Goal: Task Accomplishment & Management: Use online tool/utility

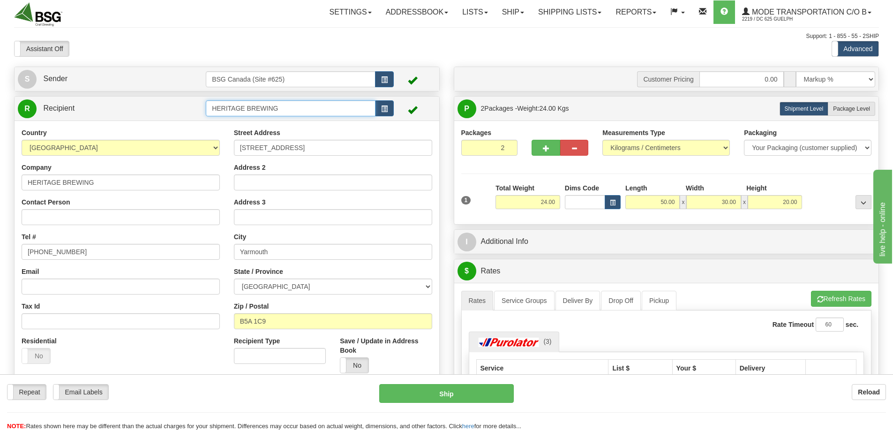
click at [237, 109] on input "HERITAGE BREWING" at bounding box center [291, 108] width 170 height 16
click at [290, 118] on div "ESSENCIA DISTRIBUTORS LTD" at bounding box center [289, 123] width 161 height 10
type input "ESSENCIA DISTRIBUTORS LTD"
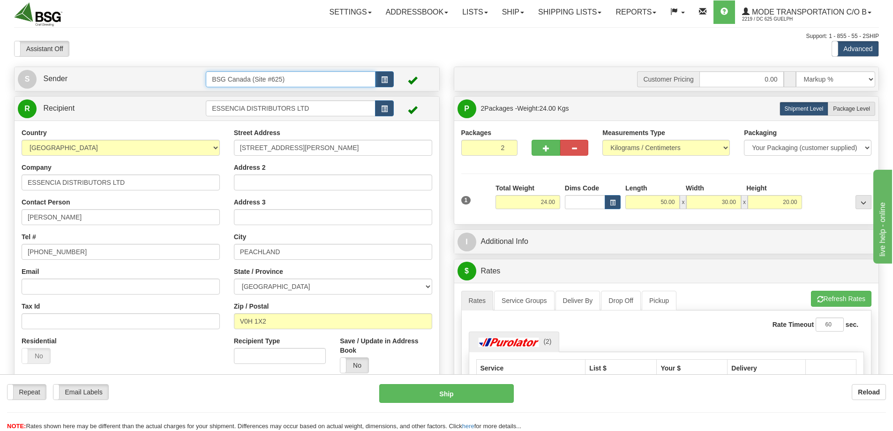
click at [303, 74] on input "BSG Canada (Site #625)" at bounding box center [291, 79] width 170 height 16
click at [271, 92] on div "BSG DELTA 621" at bounding box center [289, 94] width 161 height 10
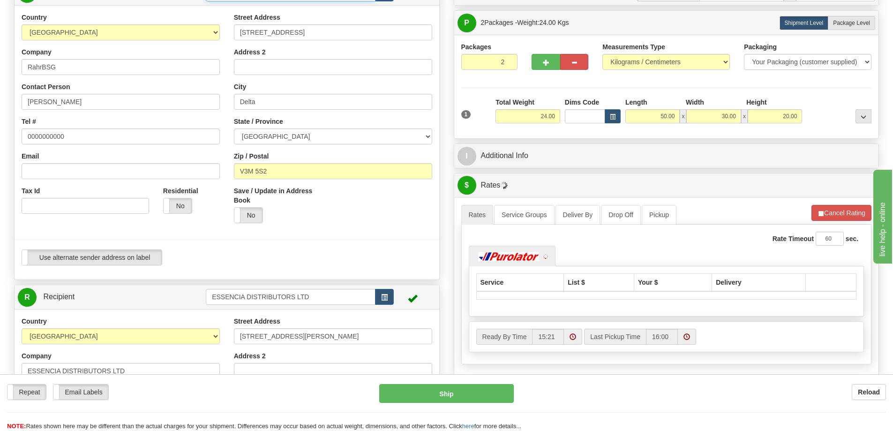
scroll to position [94, 0]
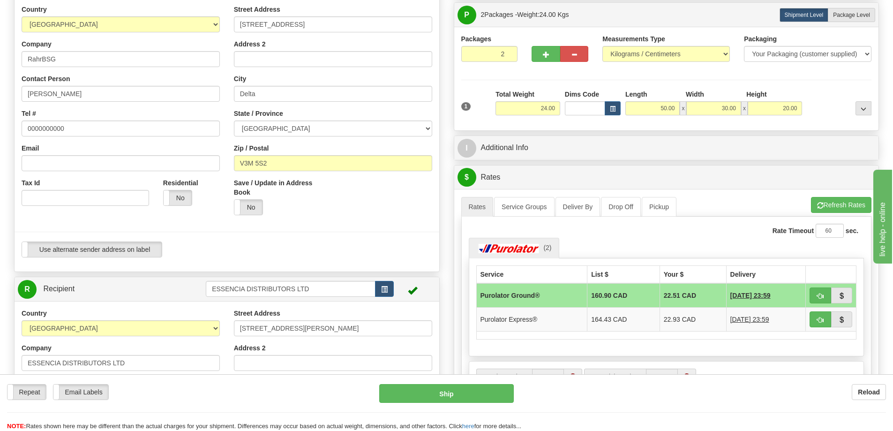
type input "BSG DELTA 621"
click at [491, 50] on input "2" at bounding box center [489, 54] width 57 height 16
type input "1"
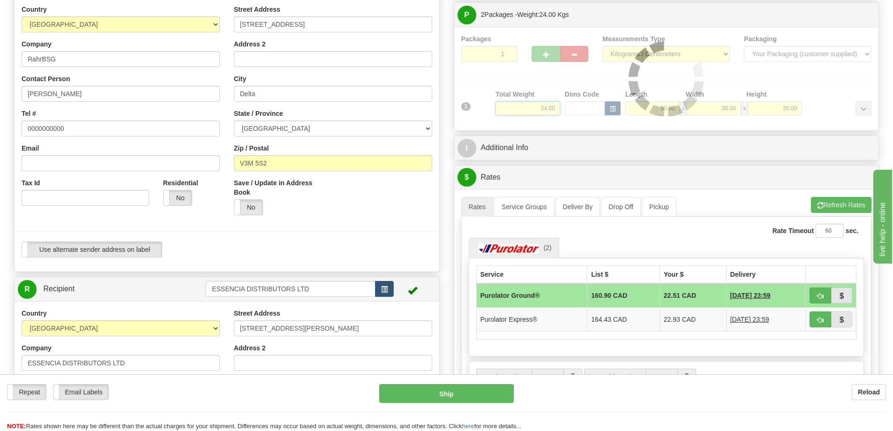
click at [537, 108] on div "Packages 1 1 Measurements Type" at bounding box center [666, 78] width 411 height 89
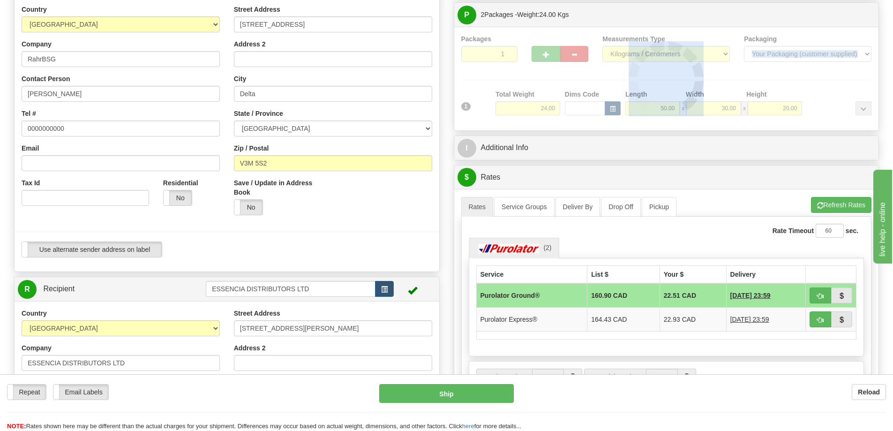
click at [537, 108] on div at bounding box center [666, 78] width 411 height 89
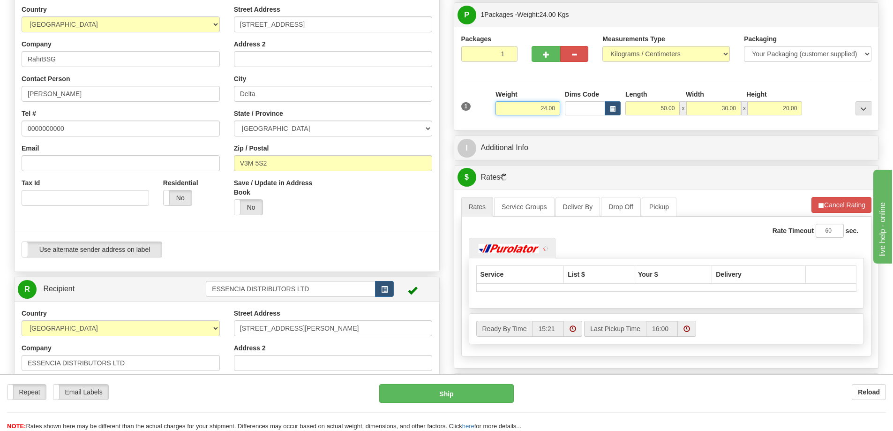
click at [537, 108] on input "24.00" at bounding box center [527, 108] width 65 height 14
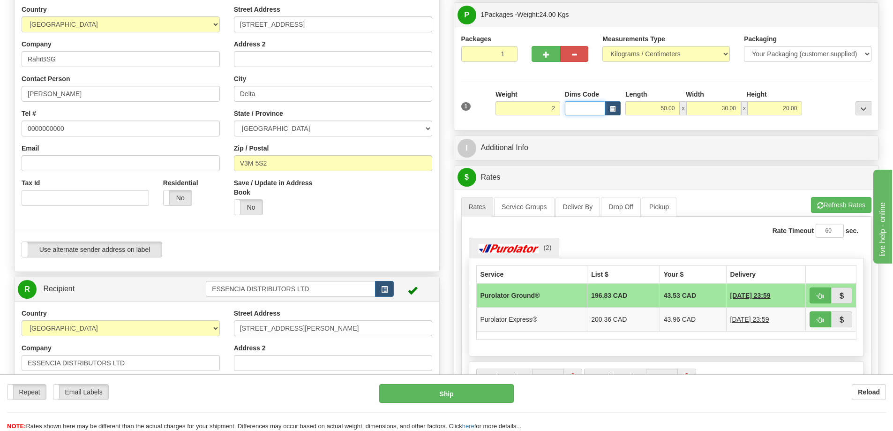
type input "2.00"
click at [662, 112] on input "50.00" at bounding box center [652, 108] width 54 height 14
type input "20.00"
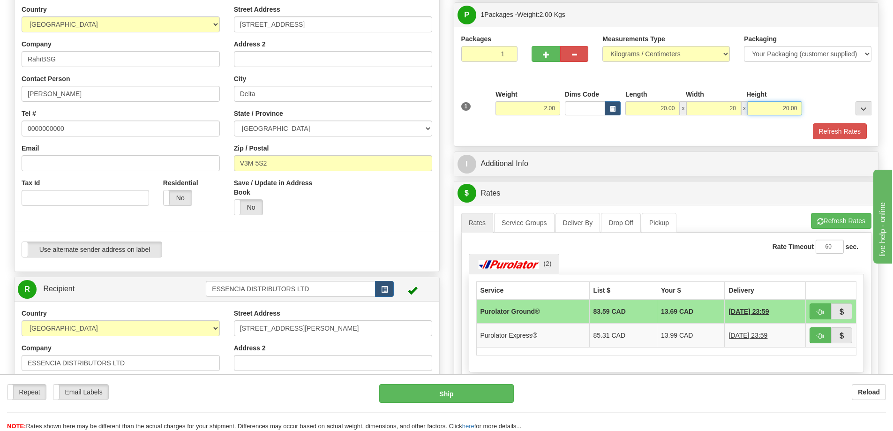
type input "20.00"
click at [827, 131] on button "Refresh Rates" at bounding box center [840, 131] width 54 height 16
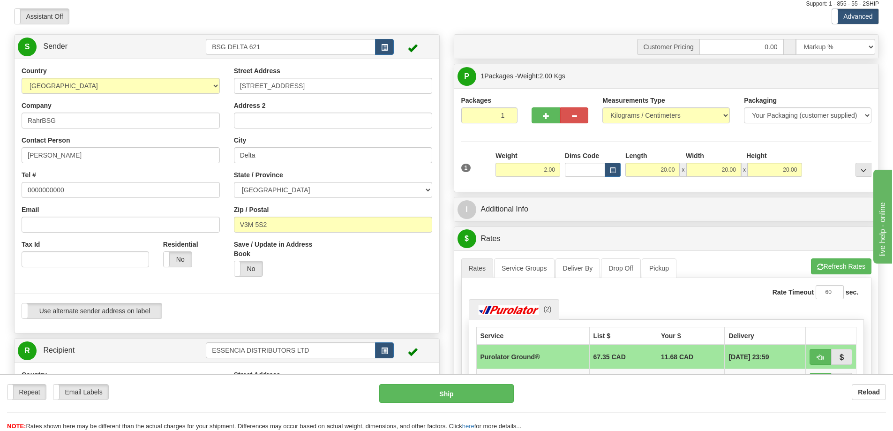
scroll to position [0, 0]
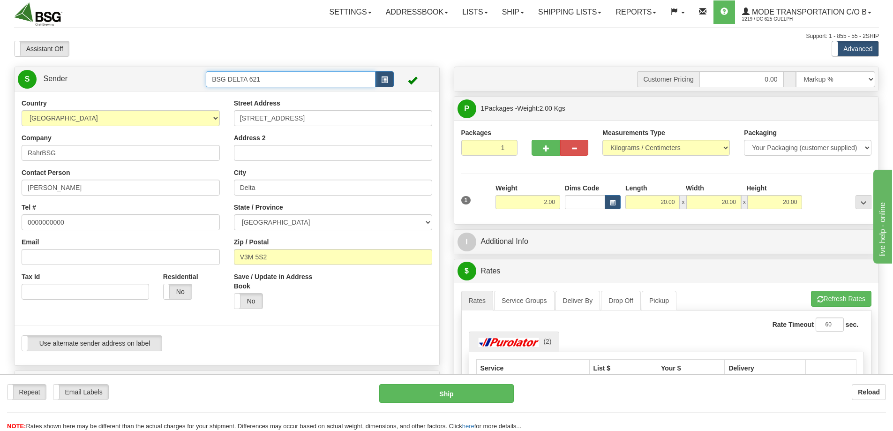
click at [279, 78] on input "BSG DELTA 621" at bounding box center [291, 79] width 170 height 16
click at [243, 93] on div "BSG SAINT LAURENT 623" at bounding box center [289, 94] width 161 height 10
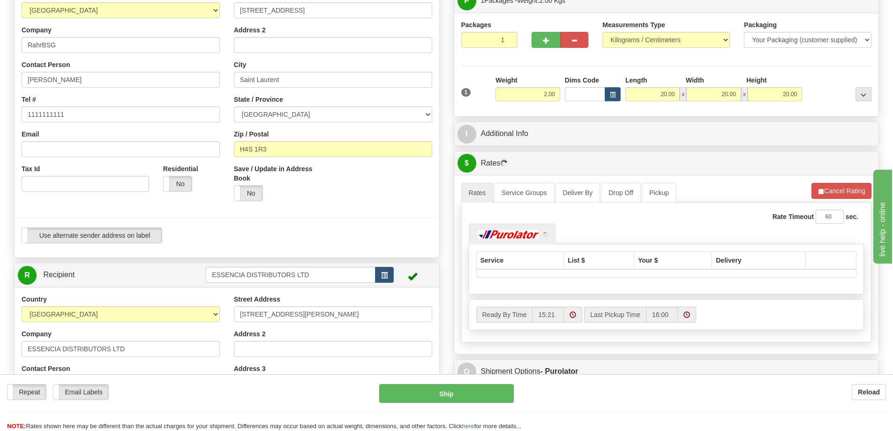
scroll to position [141, 0]
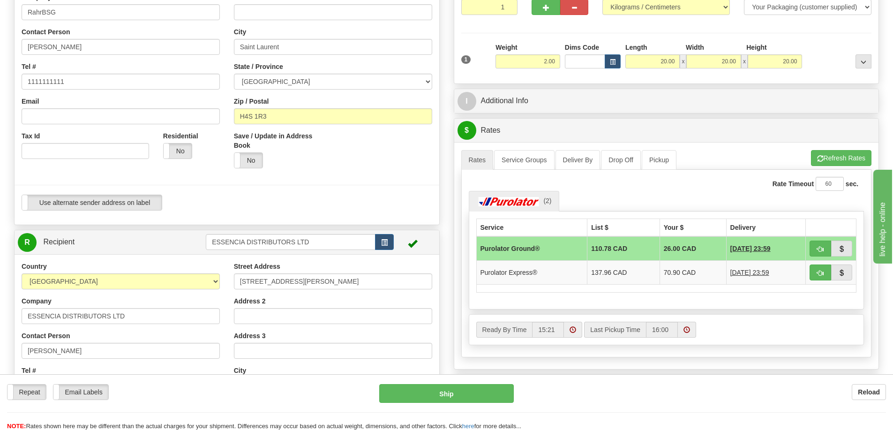
type input "BSG SAINT LAURENT 623"
click at [290, 244] on input "ESSENCIA DISTRIBUTORS LTD" at bounding box center [291, 242] width 170 height 16
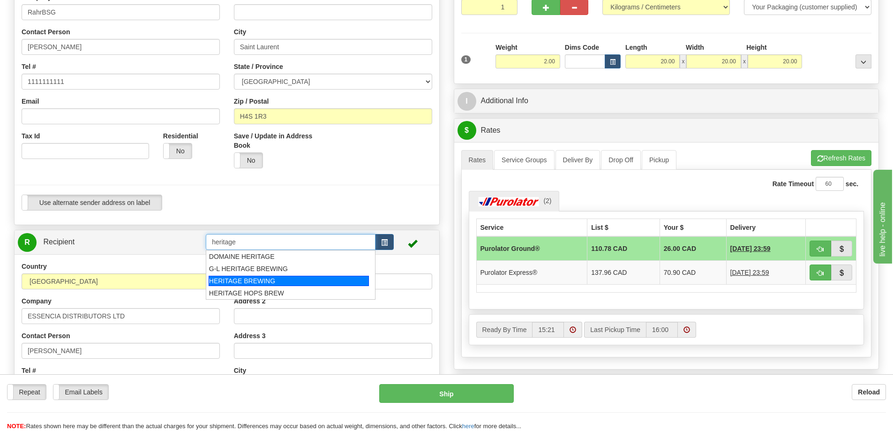
click at [253, 278] on div "HERITAGE BREWING" at bounding box center [289, 281] width 161 height 10
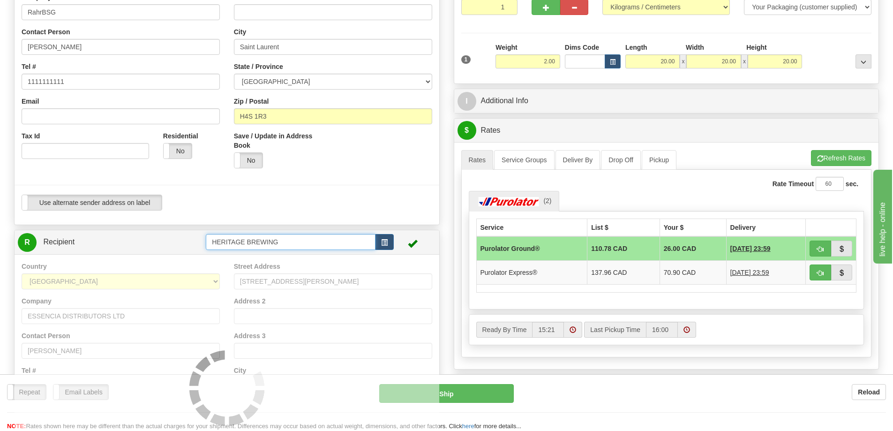
type input "HERITAGE BREWING"
